Goal: Information Seeking & Learning: Learn about a topic

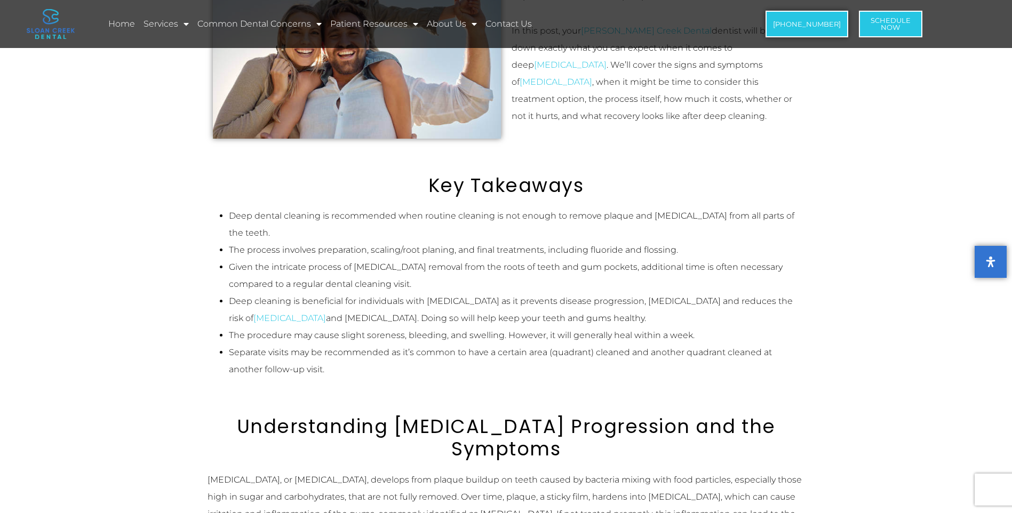
scroll to position [267, 0]
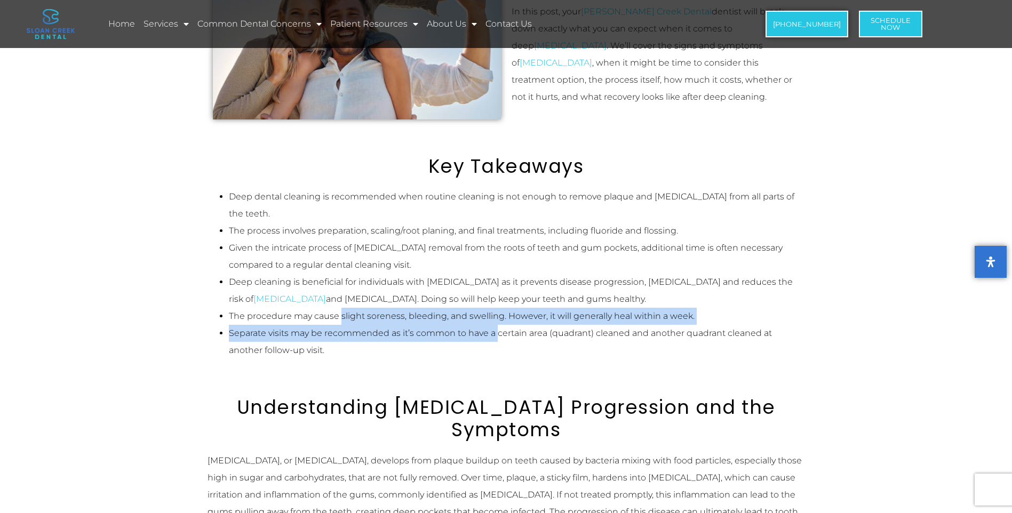
drag, startPoint x: 341, startPoint y: 297, endPoint x: 498, endPoint y: 308, distance: 157.3
click at [498, 308] on ul "Deep dental cleaning is recommended when routine cleaning is not enough to remo…" at bounding box center [505, 273] width 597 height 171
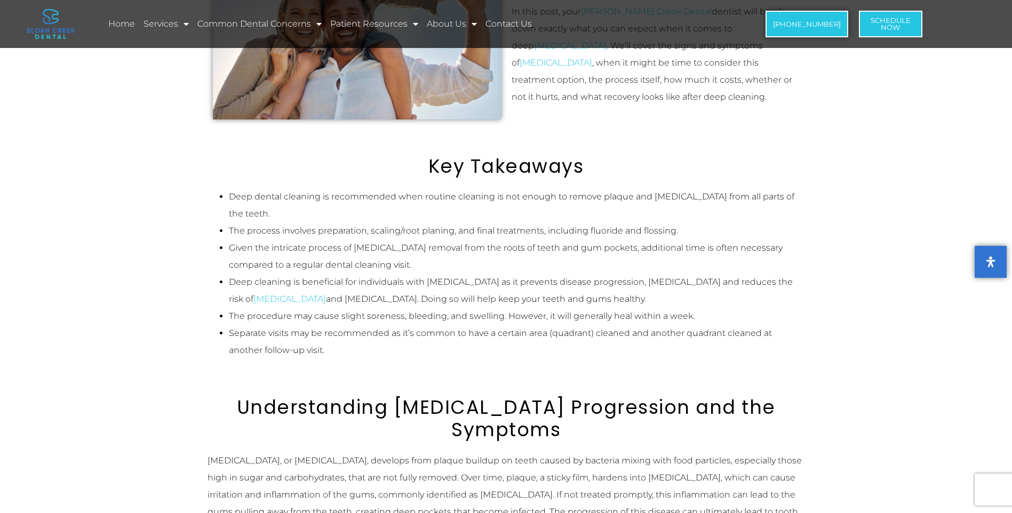
drag, startPoint x: 498, startPoint y: 308, endPoint x: 504, endPoint y: 340, distance: 32.6
click at [504, 340] on li "Separate visits may be recommended as it’s common to have a certain area (quadr…" at bounding box center [517, 342] width 576 height 34
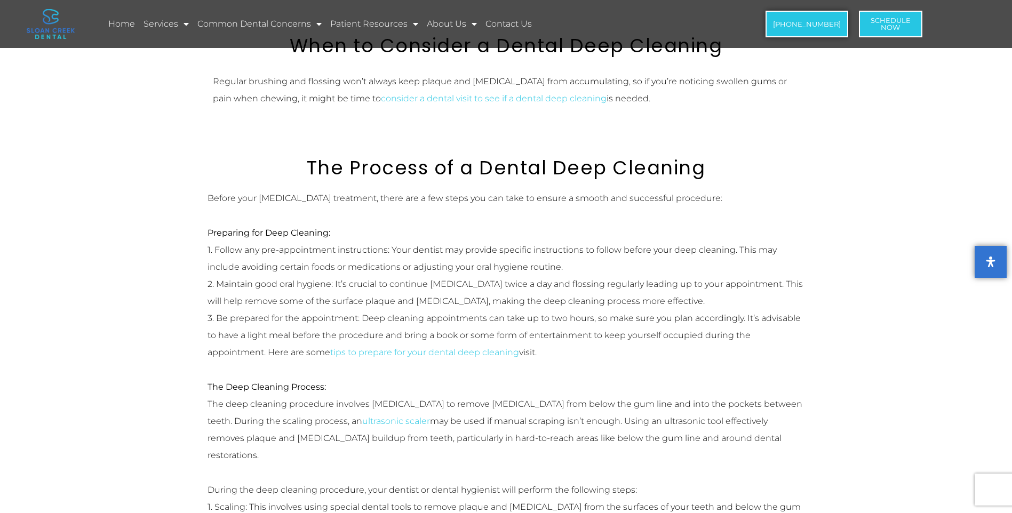
scroll to position [1067, 0]
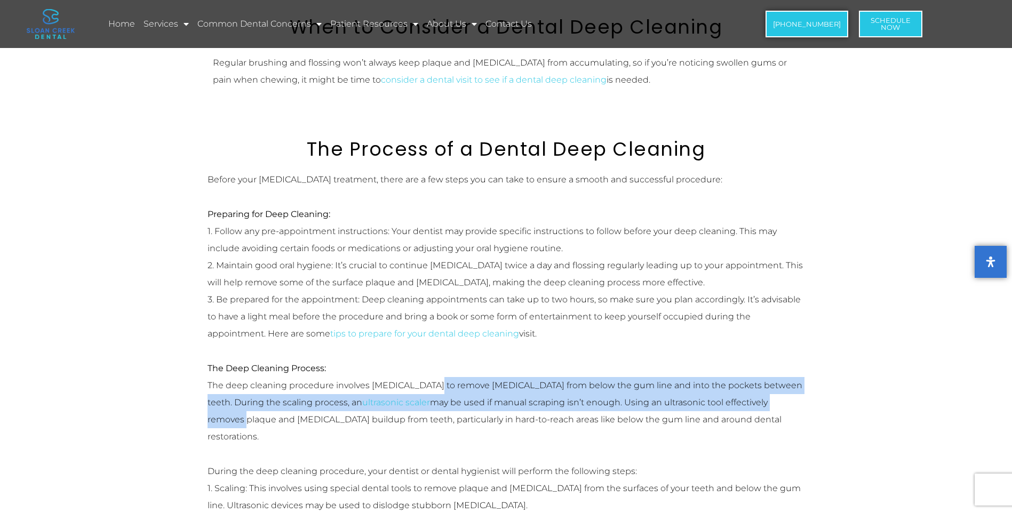
drag, startPoint x: 426, startPoint y: 337, endPoint x: 792, endPoint y: 345, distance: 365.5
click at [792, 360] on p "The Deep Cleaning Process: The deep cleaning procedure involves [MEDICAL_DATA] …" at bounding box center [505, 402] width 597 height 85
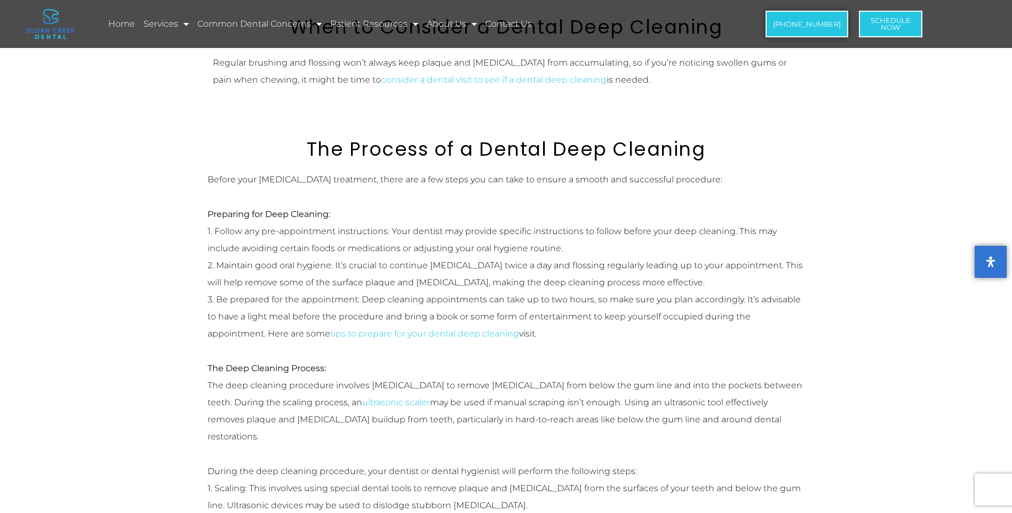
click at [373, 377] on p "The Deep Cleaning Process: The deep cleaning procedure involves [MEDICAL_DATA] …" at bounding box center [505, 402] width 597 height 85
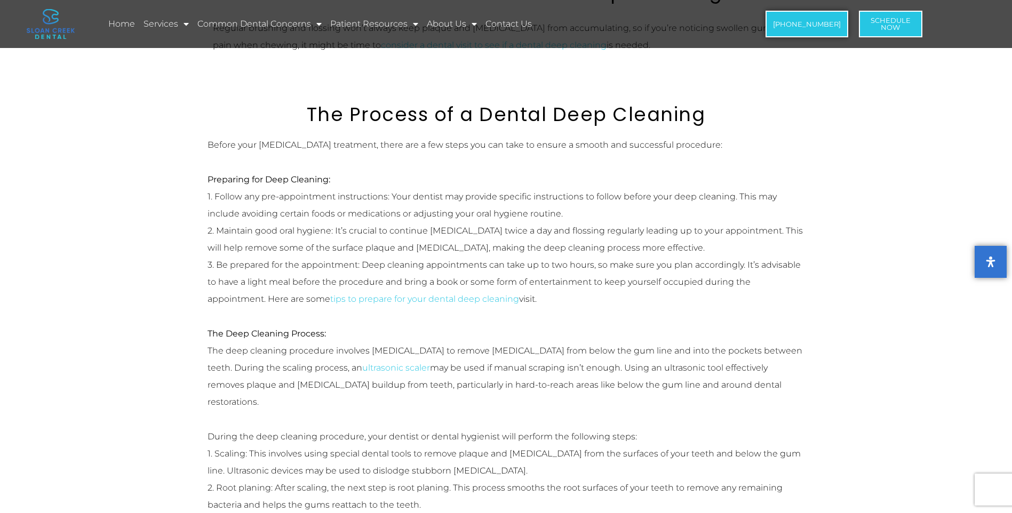
scroll to position [1120, 0]
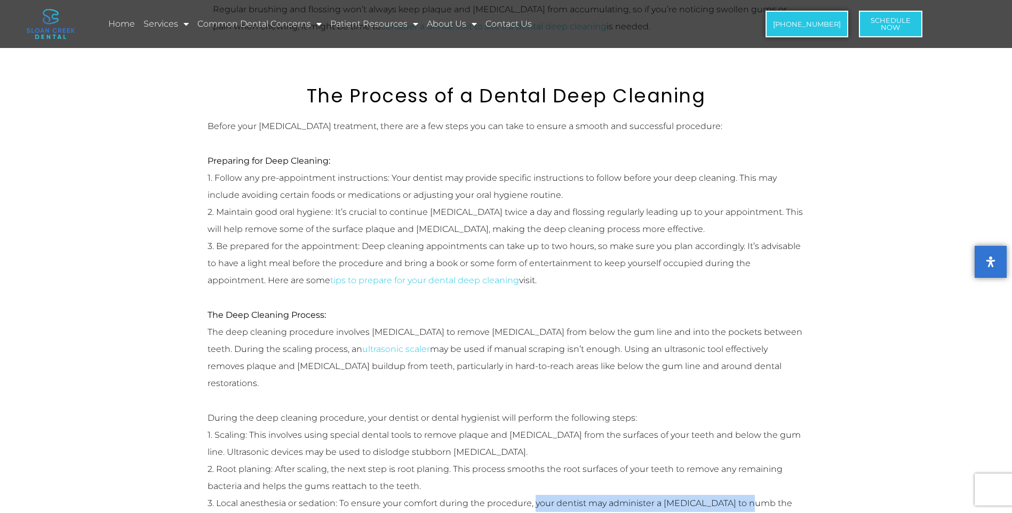
drag, startPoint x: 536, startPoint y: 435, endPoint x: 738, endPoint y: 443, distance: 202.8
click at [738, 443] on p "During the deep cleaning procedure, your dentist or dental hygienist will perfo…" at bounding box center [505, 469] width 597 height 119
click at [584, 449] on p "During the deep cleaning procedure, your dentist or dental hygienist will perfo…" at bounding box center [505, 469] width 597 height 119
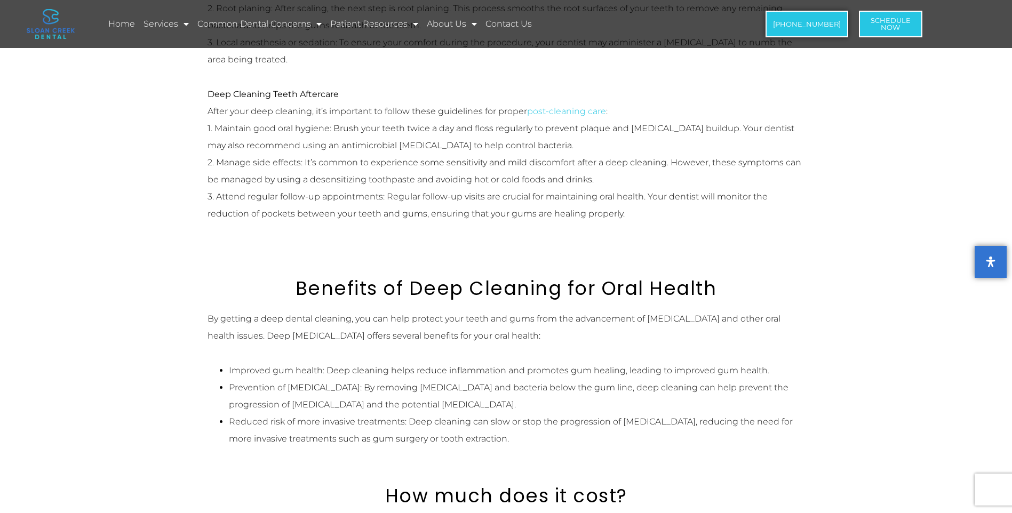
scroll to position [1600, 0]
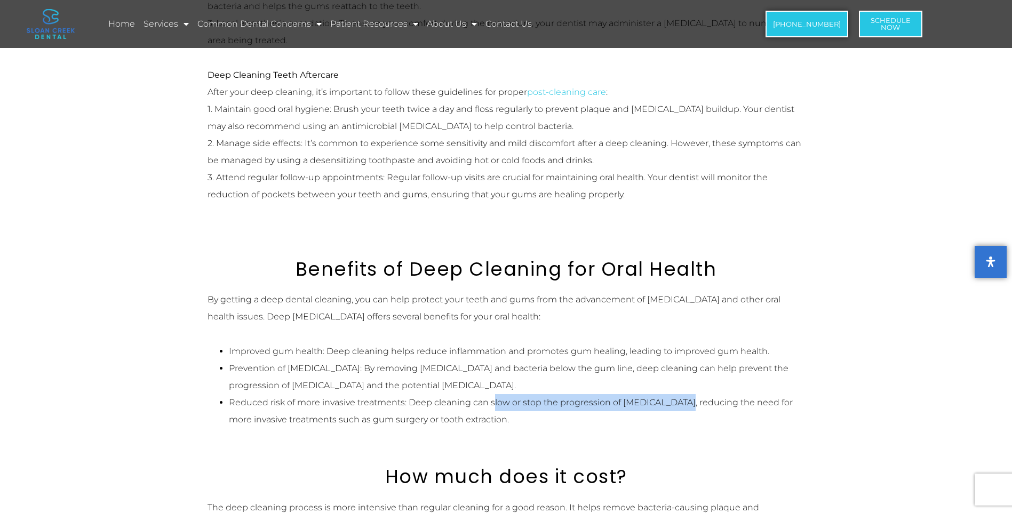
drag, startPoint x: 491, startPoint y: 336, endPoint x: 683, endPoint y: 340, distance: 191.5
click at [683, 394] on li "Reduced risk of more invasive treatments: Deep cleaning can slow or stop the pr…" at bounding box center [517, 411] width 576 height 34
drag, startPoint x: 683, startPoint y: 340, endPoint x: 677, endPoint y: 362, distance: 22.0
click at [677, 362] on div "Deep dental cleaning, also known as [MEDICAL_DATA], can benefit those with [MED…" at bounding box center [506, 160] width 608 height 3175
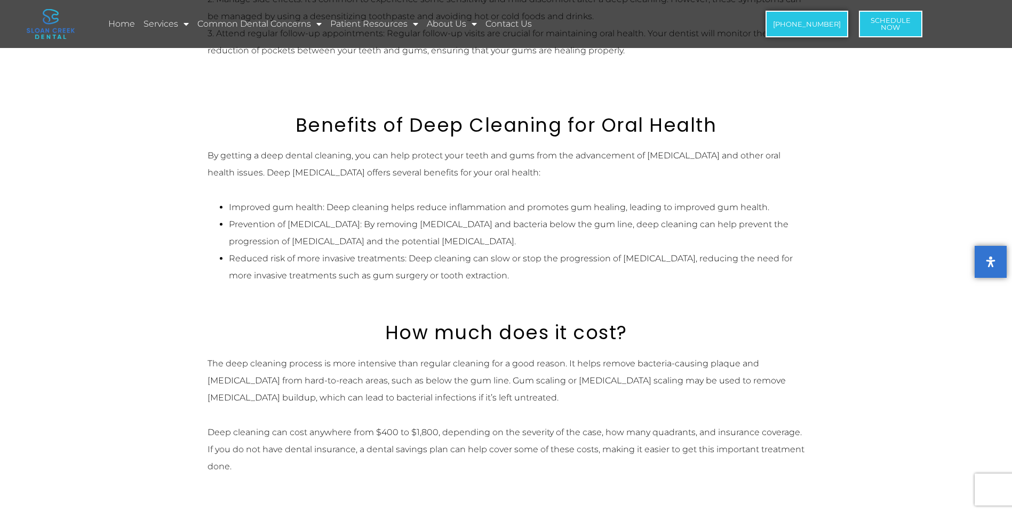
scroll to position [1760, 0]
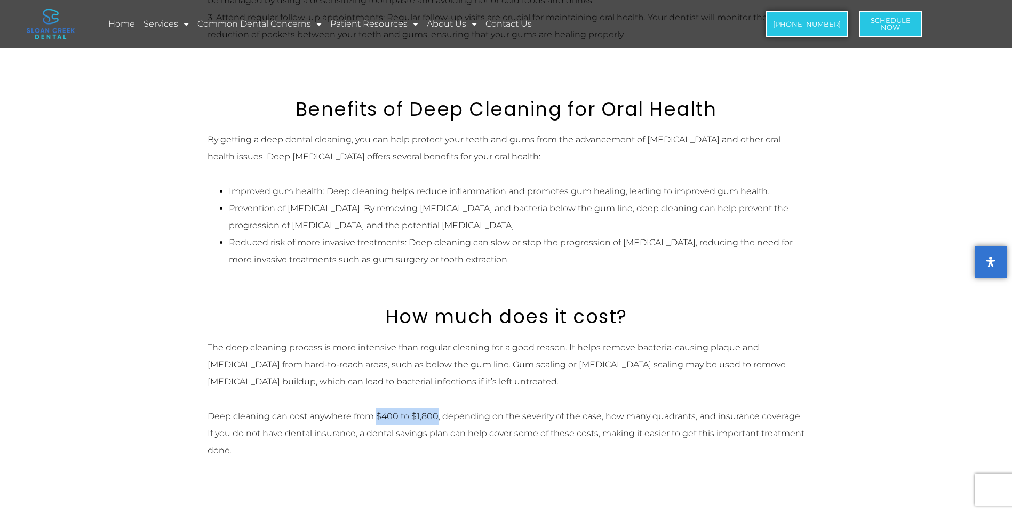
drag, startPoint x: 375, startPoint y: 349, endPoint x: 437, endPoint y: 352, distance: 61.9
click at [437, 408] on p "Deep cleaning can cost anywhere from $400 to $1,800, depending on the severity …" at bounding box center [505, 433] width 597 height 51
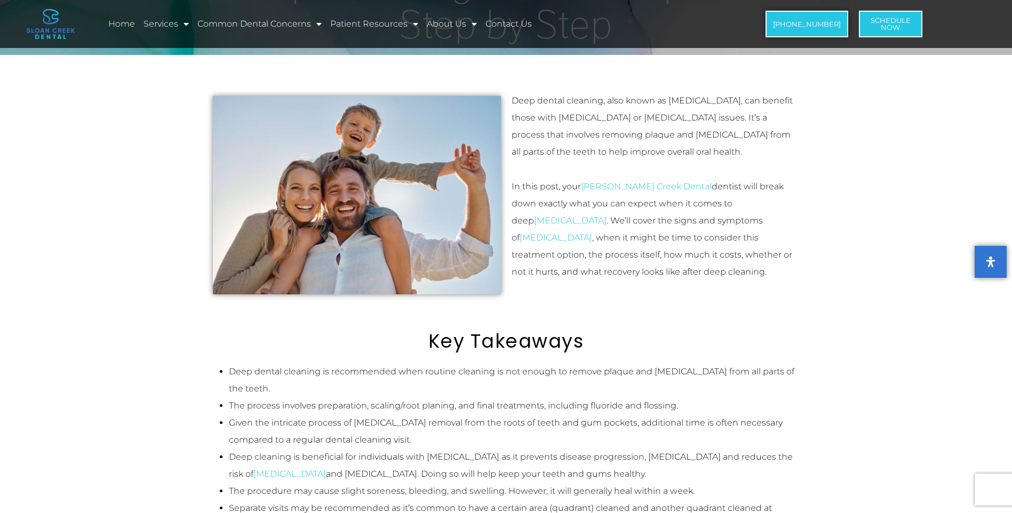
scroll to position [0, 0]
